Goal: Find specific page/section: Find specific page/section

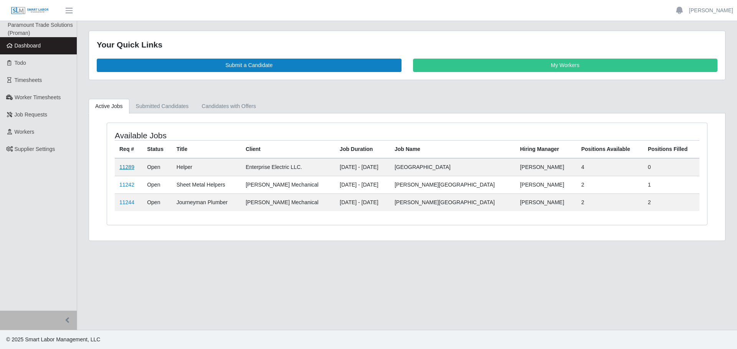
click at [126, 168] on link "11289" at bounding box center [126, 167] width 15 height 6
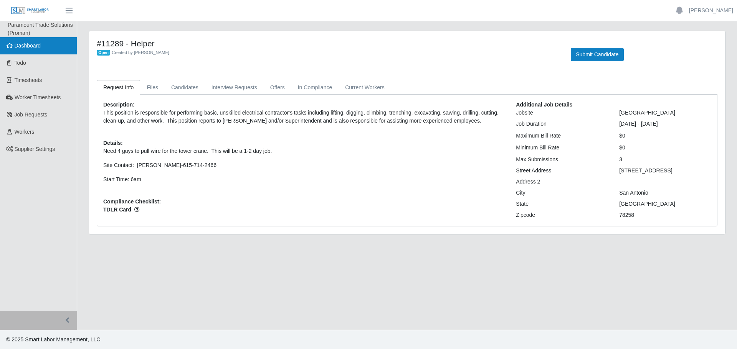
click at [30, 50] on link "Dashboard" at bounding box center [38, 45] width 77 height 17
